Goal: Information Seeking & Learning: Understand process/instructions

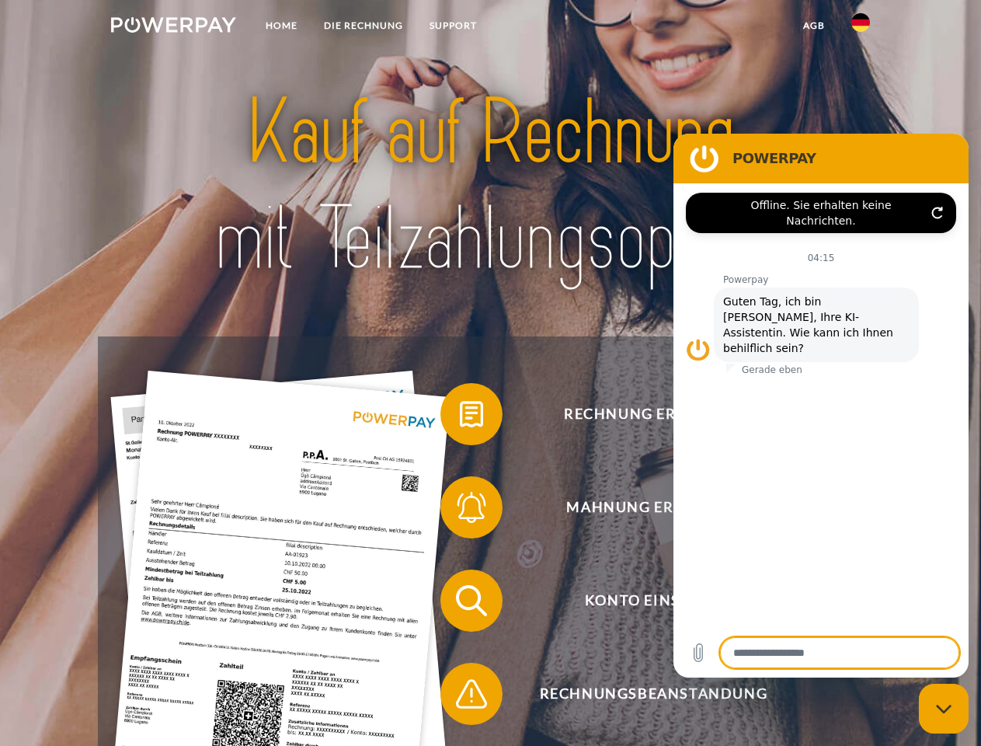
click at [173, 27] on img at bounding box center [173, 25] width 125 height 16
click at [861, 27] on img at bounding box center [861, 22] width 19 height 19
click at [813, 26] on link "agb" at bounding box center [814, 26] width 48 height 28
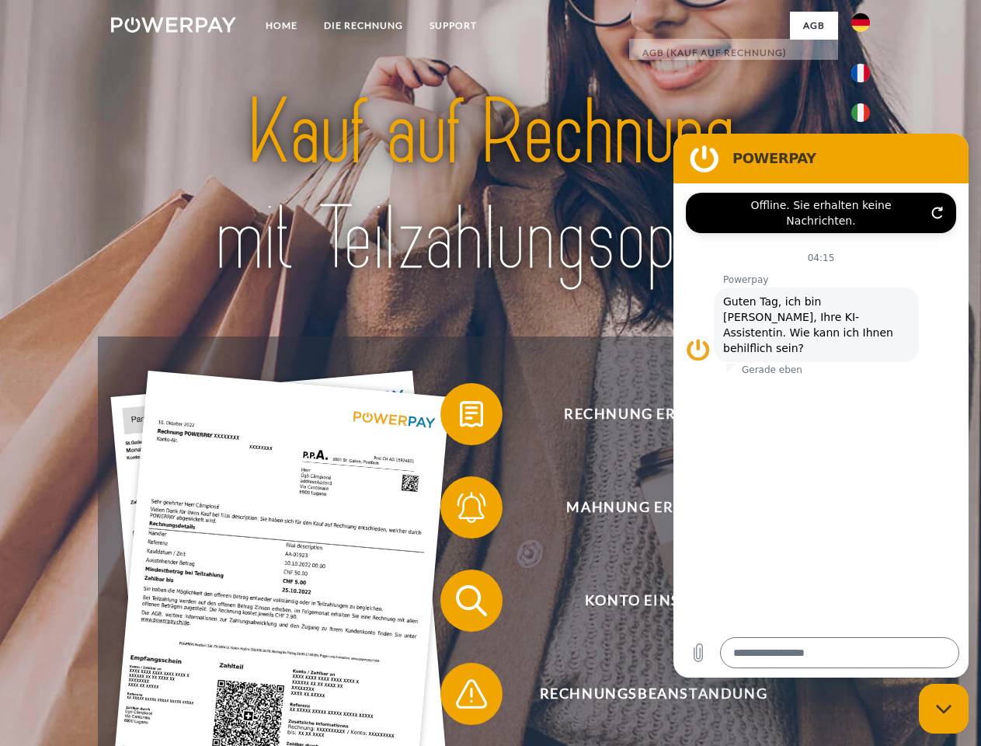
click at [460, 417] on span at bounding box center [448, 414] width 78 height 78
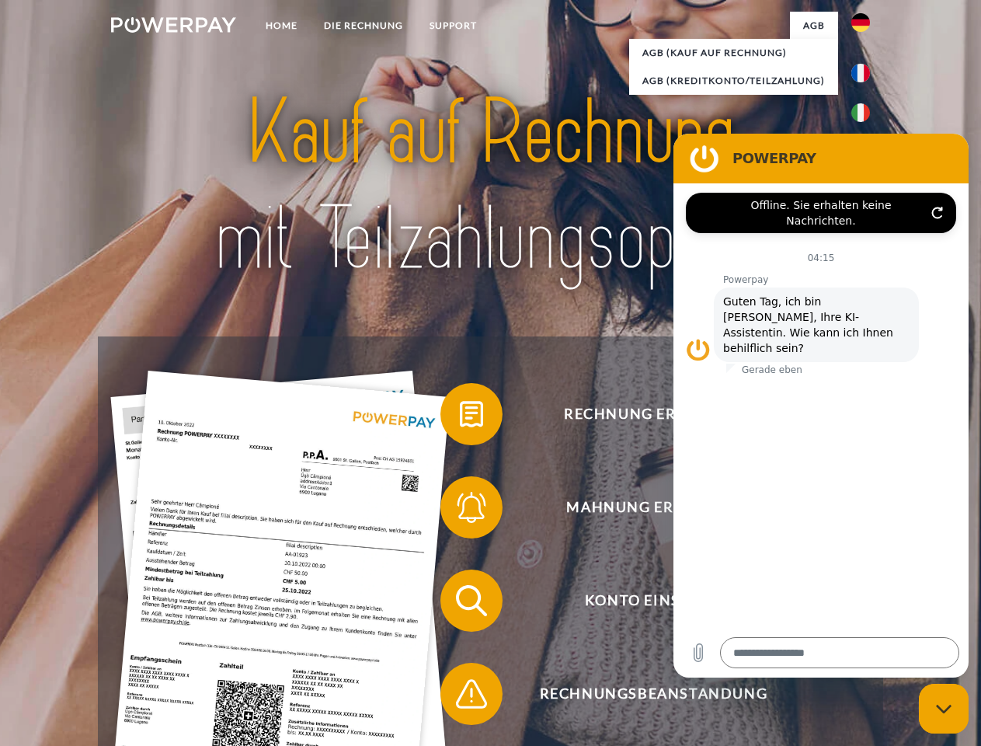
click at [460, 510] on span at bounding box center [448, 508] width 78 height 78
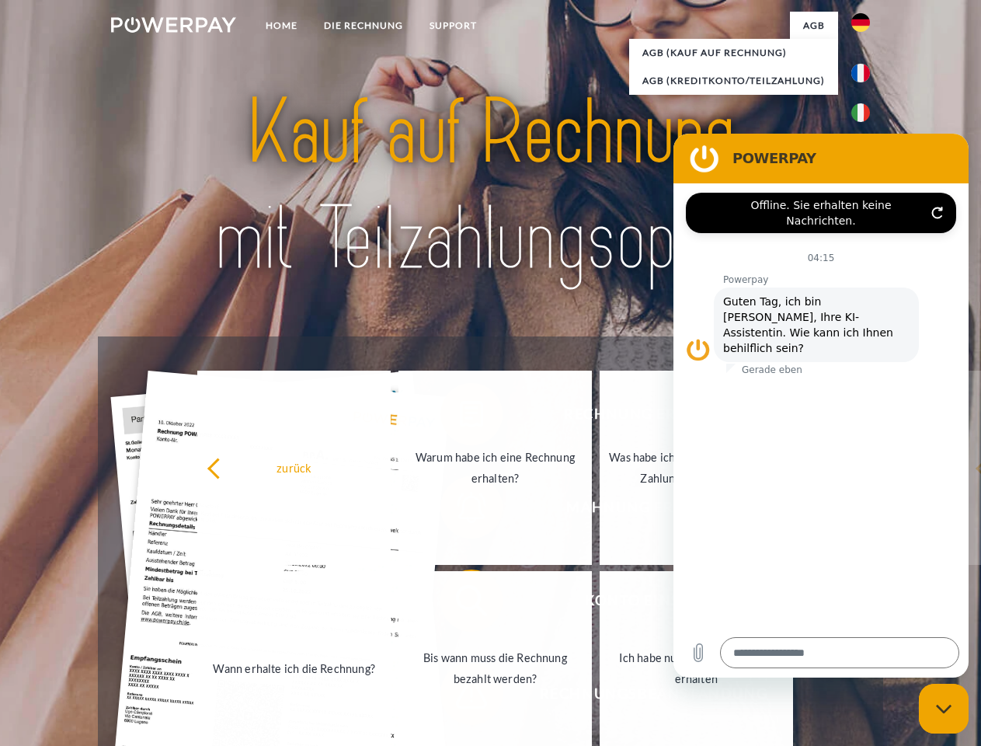
click at [460, 604] on link "Bis wann muss die Rechnung bezahlt werden?" at bounding box center [495, 668] width 193 height 194
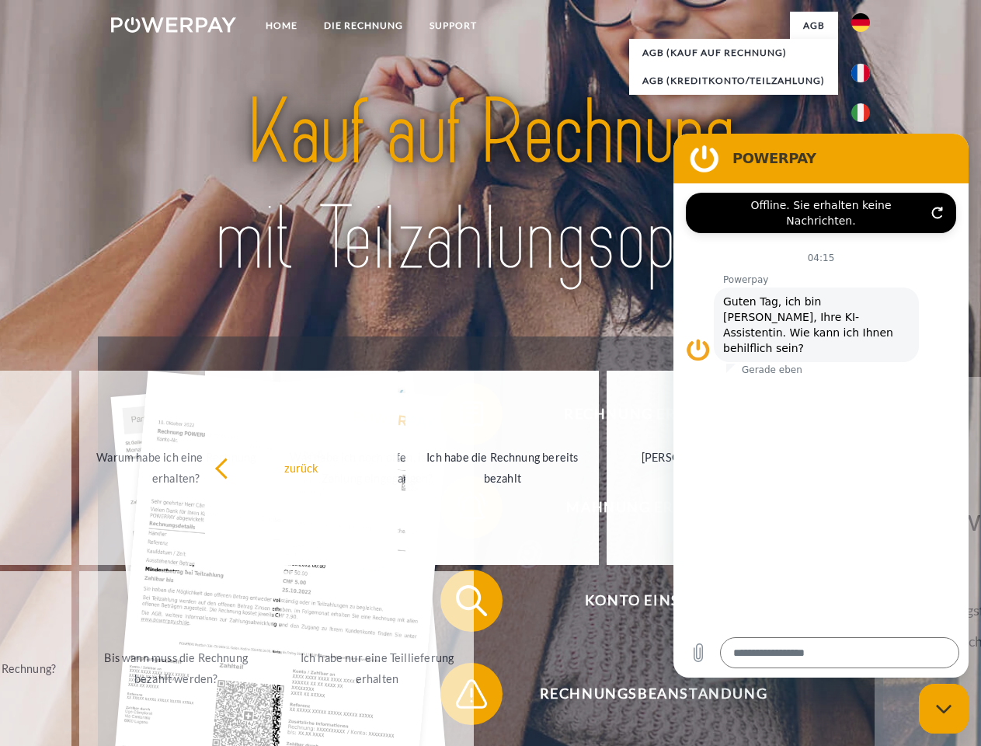
click at [460, 697] on span at bounding box center [448, 694] width 78 height 78
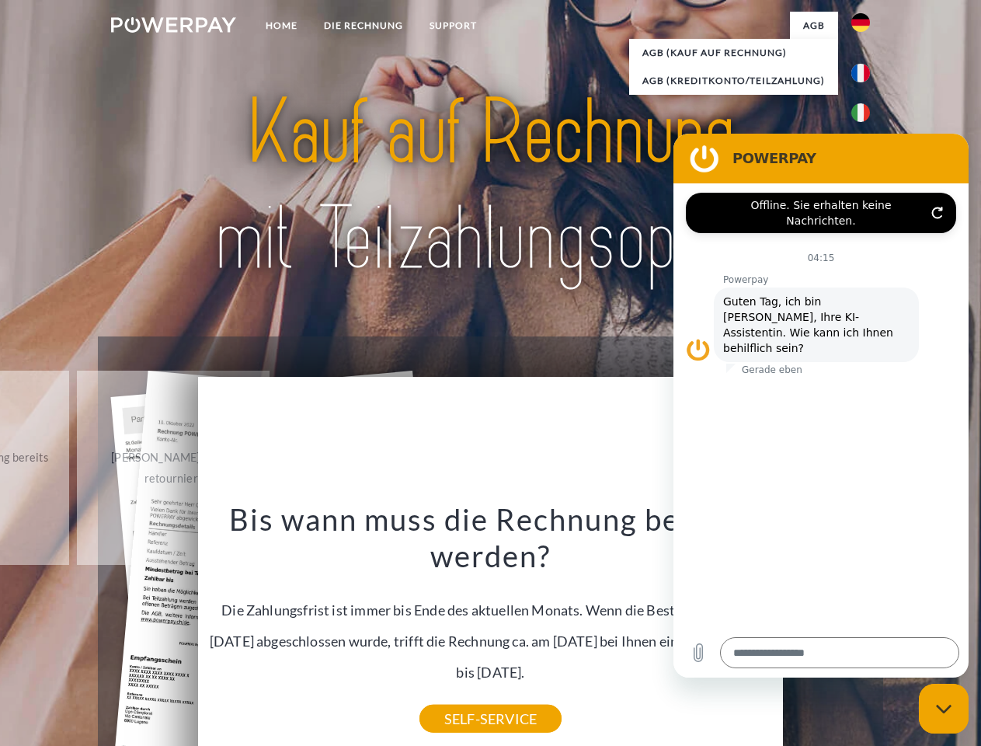
click at [944, 709] on icon "Messaging-Fenster schließen" at bounding box center [944, 709] width 16 height 10
type textarea "*"
